Goal: Obtain resource: Download file/media

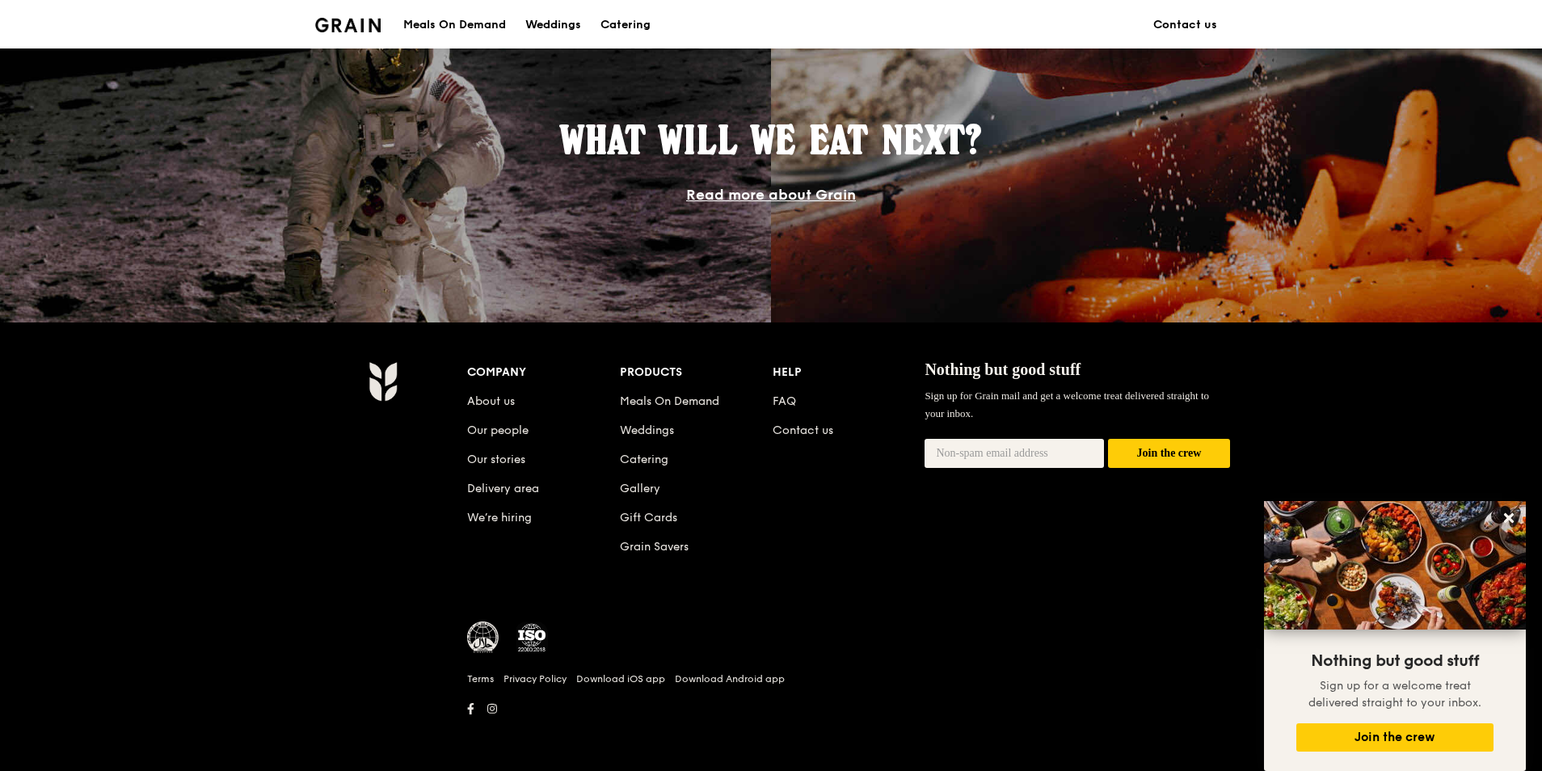
scroll to position [1401, 0]
click at [651, 458] on link "Catering" at bounding box center [644, 459] width 48 height 14
click at [642, 460] on link "Catering" at bounding box center [644, 459] width 48 height 14
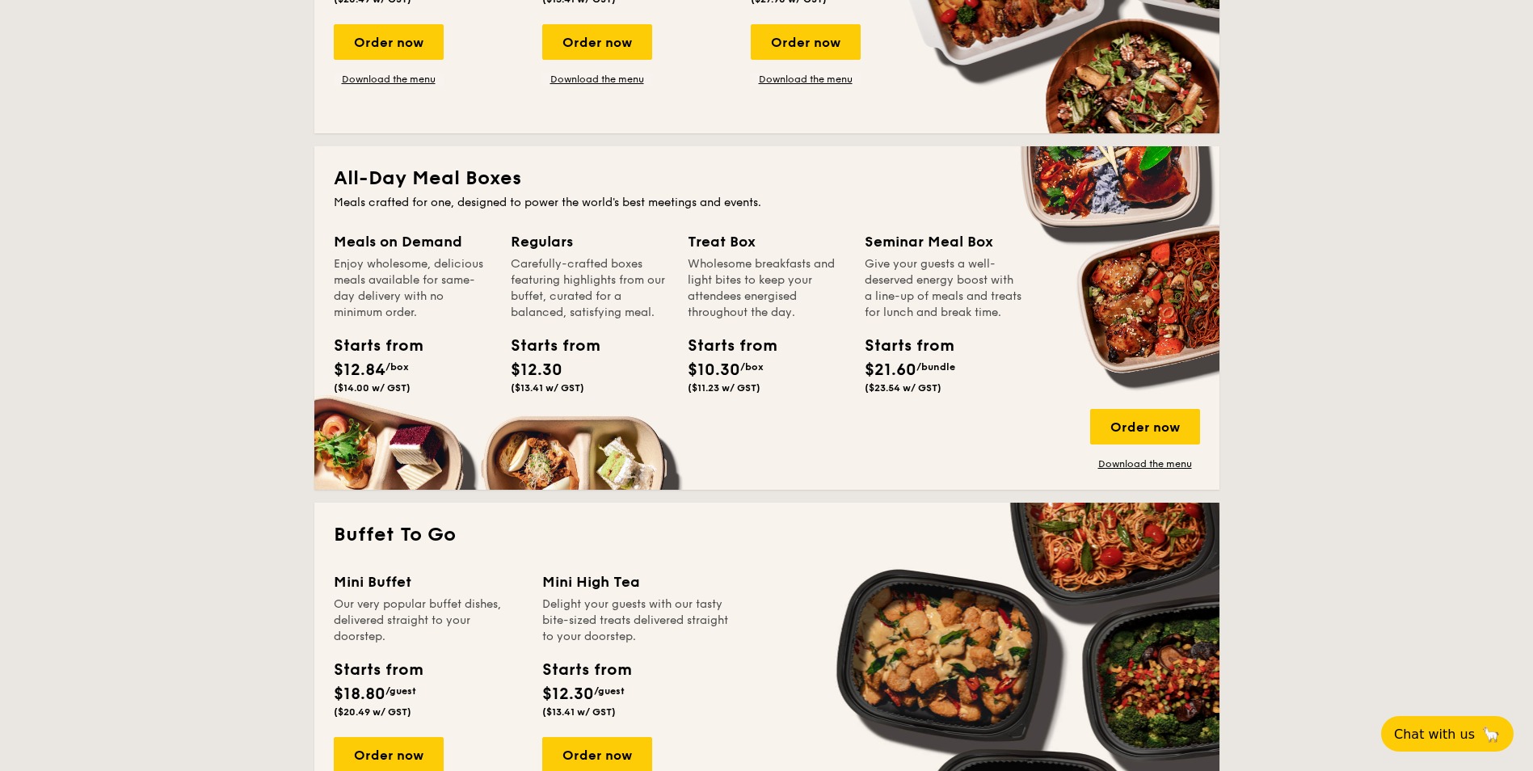
scroll to position [970, 0]
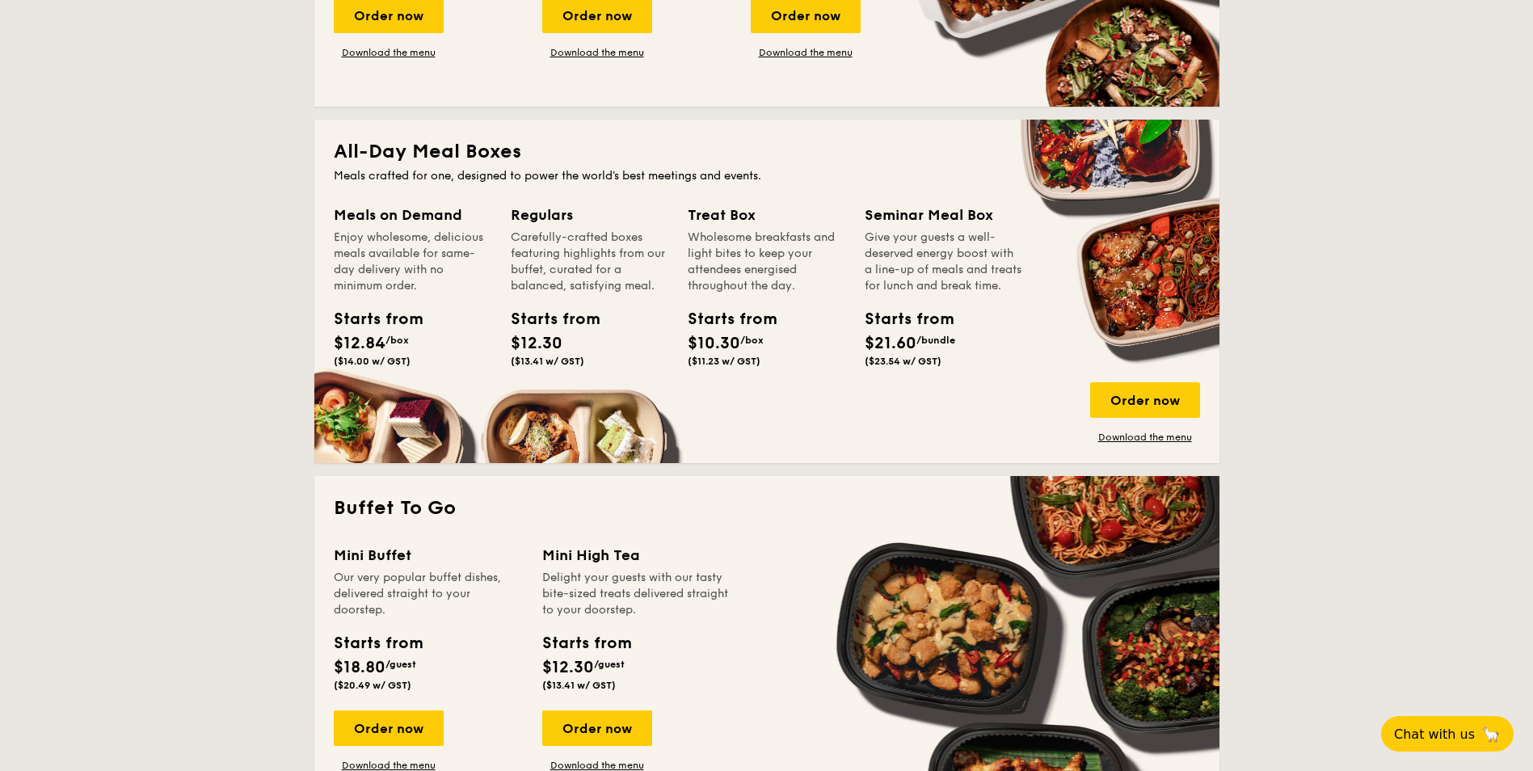
drag, startPoint x: 1143, startPoint y: 408, endPoint x: 1135, endPoint y: 450, distance: 42.8
click at [1135, 450] on div "All-Day Meal Boxes Meals crafted for one, designed to power the world's best me…" at bounding box center [766, 291] width 905 height 343
click at [1139, 447] on div "All-Day Meal Boxes Meals crafted for one, designed to power the world's best me…" at bounding box center [766, 291] width 905 height 343
click at [1127, 439] on link "Download the menu" at bounding box center [1145, 437] width 110 height 13
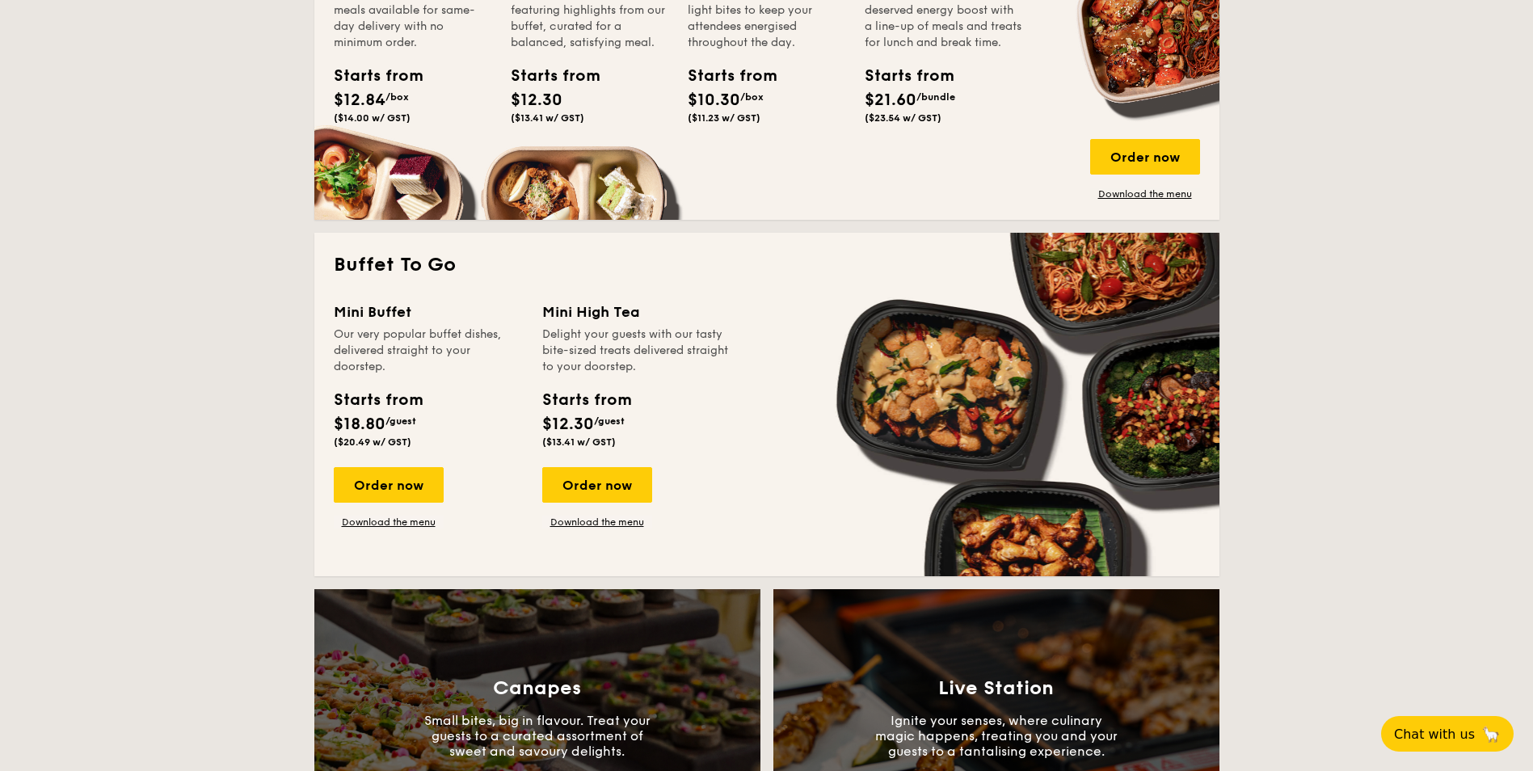
scroll to position [1212, 0]
click at [413, 522] on link "Download the menu" at bounding box center [389, 522] width 110 height 13
click at [458, 440] on div "Starts from $18.80 /guest ($20.49 w/ GST)" at bounding box center [428, 422] width 202 height 66
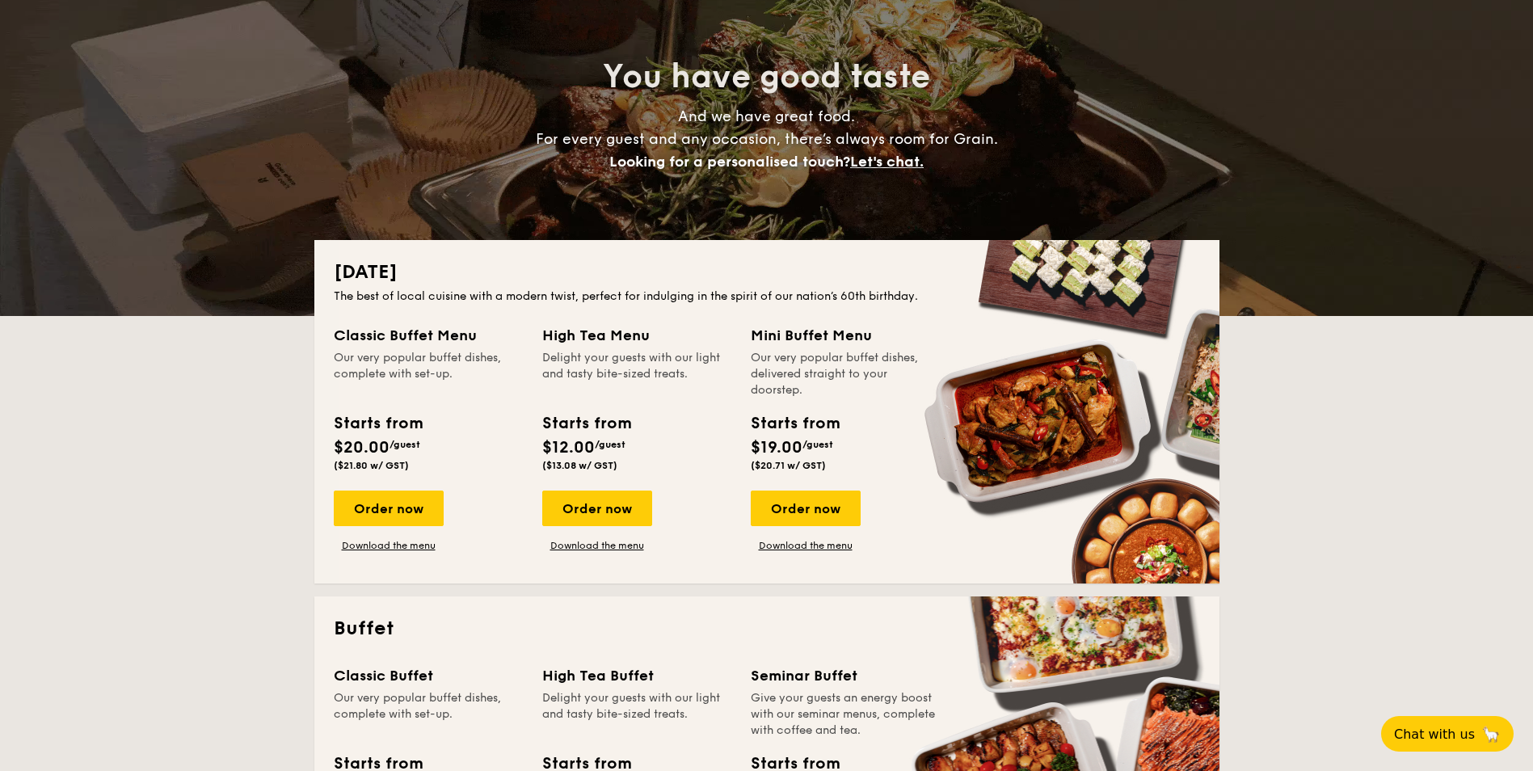
scroll to position [0, 0]
